Goal: Task Accomplishment & Management: Manage account settings

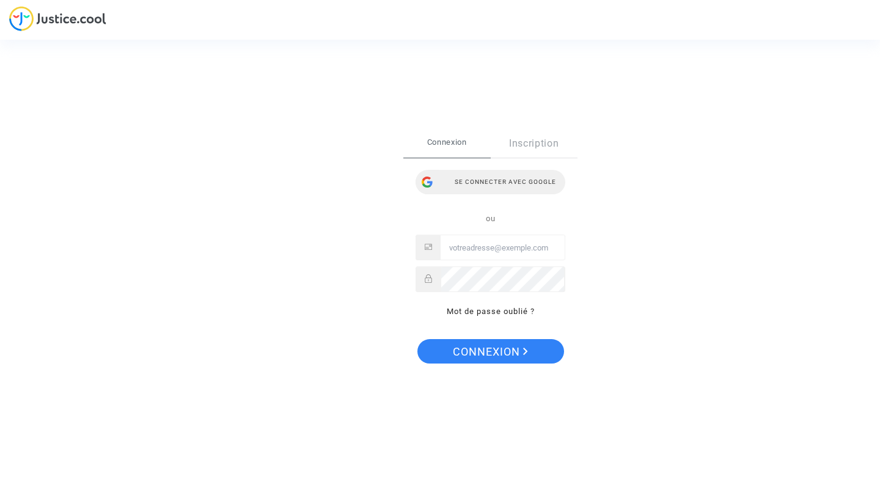
click at [470, 178] on div "Se connecter avec Google" at bounding box center [490, 182] width 150 height 24
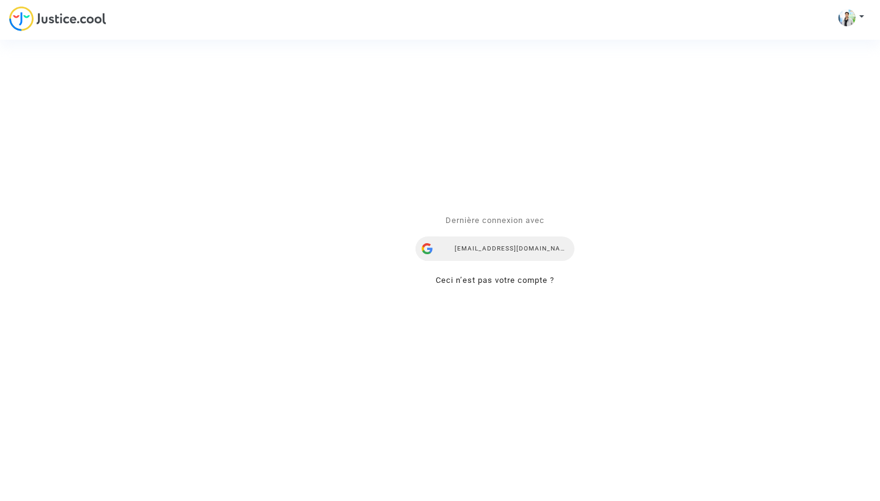
click at [536, 252] on div "[EMAIL_ADDRESS][DOMAIN_NAME]" at bounding box center [494, 249] width 159 height 24
click at [536, 252] on div "ezequielmartinezllaser@gmail.com" at bounding box center [494, 249] width 159 height 24
click at [536, 252] on div "[EMAIL_ADDRESS][DOMAIN_NAME]" at bounding box center [494, 249] width 159 height 24
click at [70, 19] on div "Se connecter Dernière connexion avec ezequielmartinezllaser@gmail.com Ceci n’es…" at bounding box center [440, 250] width 880 height 501
click at [20, 17] on div "Se connecter Dernière connexion avec ezequielmartinezllaser@gmail.com Ceci n’es…" at bounding box center [440, 250] width 880 height 501
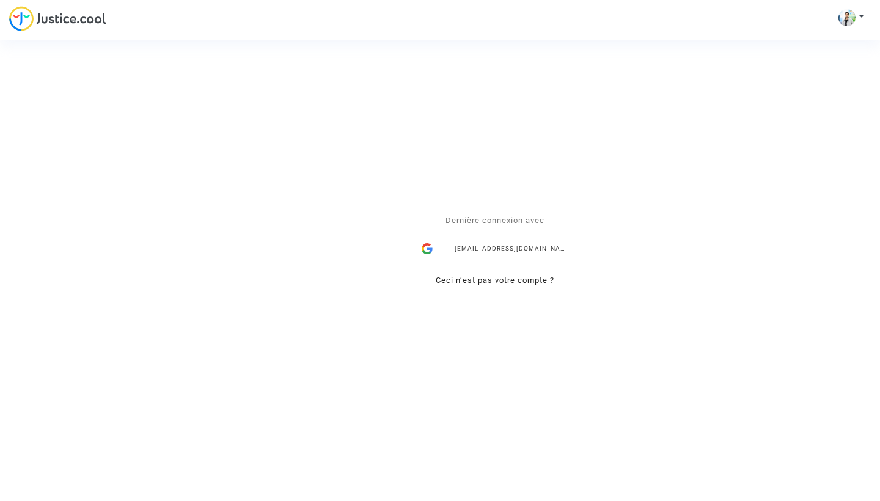
click at [517, 282] on link "Ceci n’est pas votre compte ?" at bounding box center [495, 280] width 119 height 9
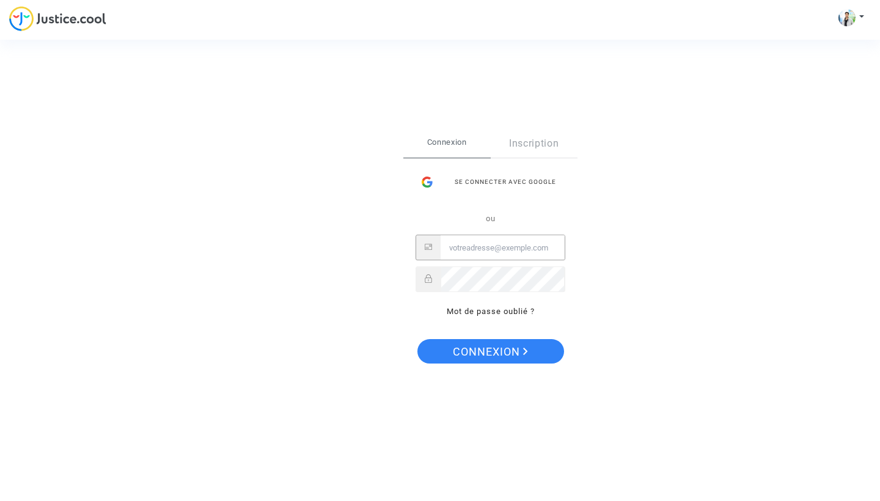
type input "ezequielmartinezllaser@gmail.com"
click at [520, 351] on span "Connexion" at bounding box center [490, 352] width 75 height 26
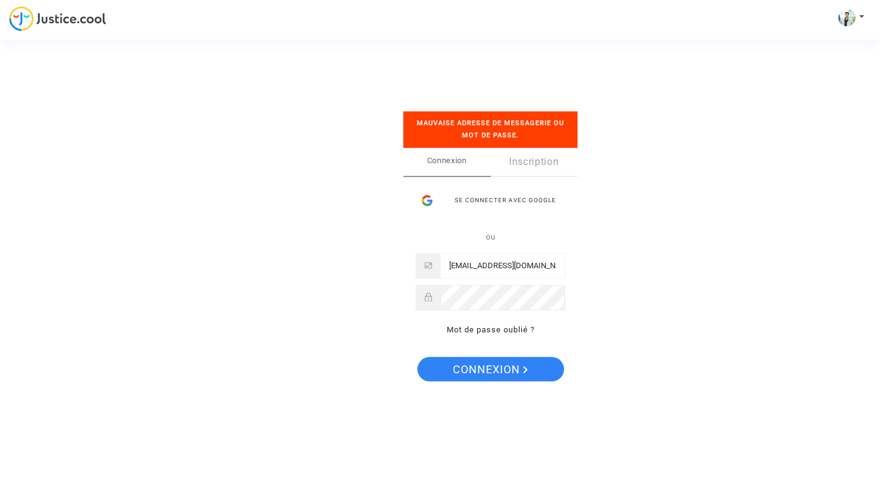
click at [521, 374] on span "Connexion" at bounding box center [490, 370] width 75 height 26
click at [503, 200] on div "Se connecter avec Google" at bounding box center [490, 200] width 150 height 24
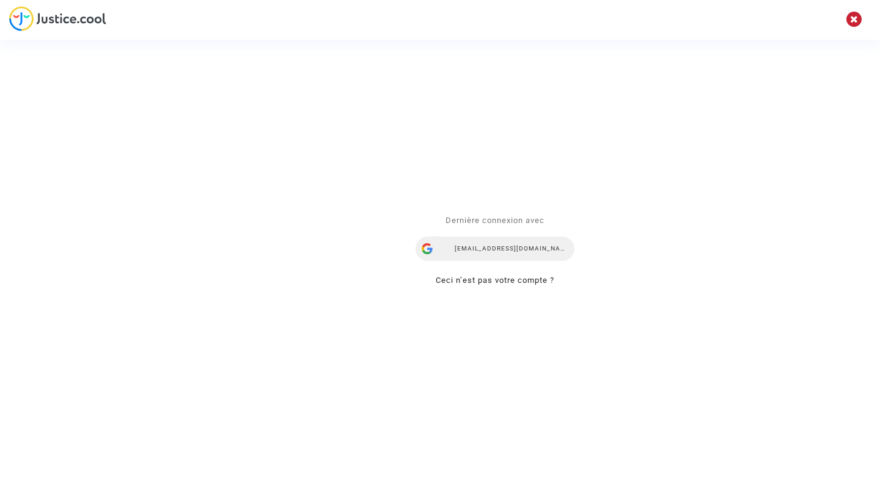
click at [480, 252] on div "ezequielmartinezllaser@gmail.com" at bounding box center [494, 249] width 159 height 24
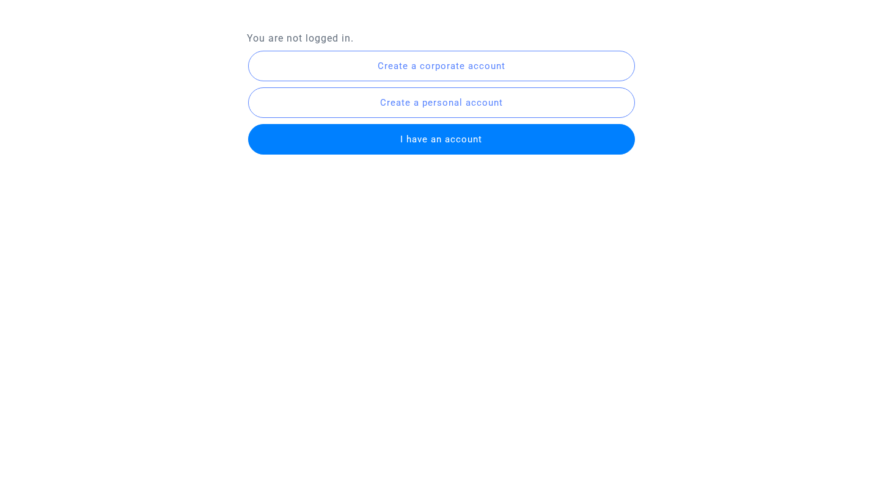
click at [450, 142] on span "I have an account" at bounding box center [441, 139] width 82 height 11
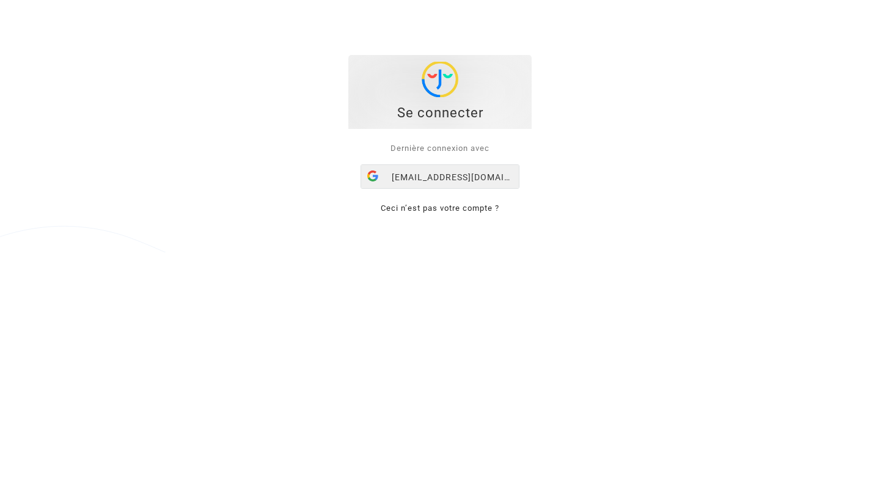
click at [450, 171] on div "[EMAIL_ADDRESS][DOMAIN_NAME]" at bounding box center [440, 177] width 158 height 24
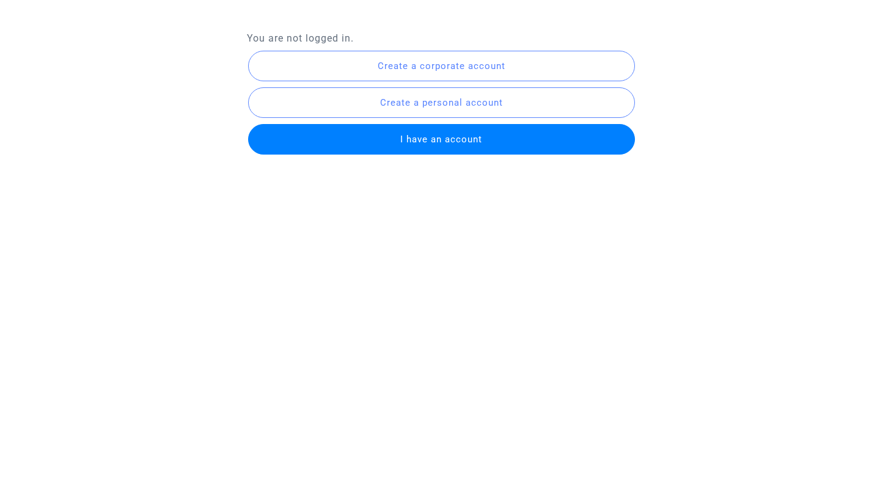
click at [458, 137] on span "I have an account" at bounding box center [441, 139] width 82 height 11
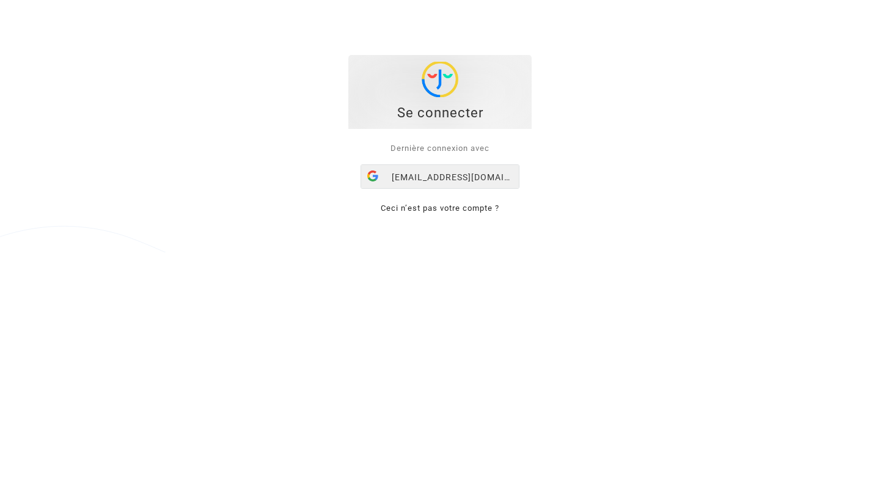
click at [453, 177] on div "[EMAIL_ADDRESS][DOMAIN_NAME]" at bounding box center [440, 177] width 158 height 24
